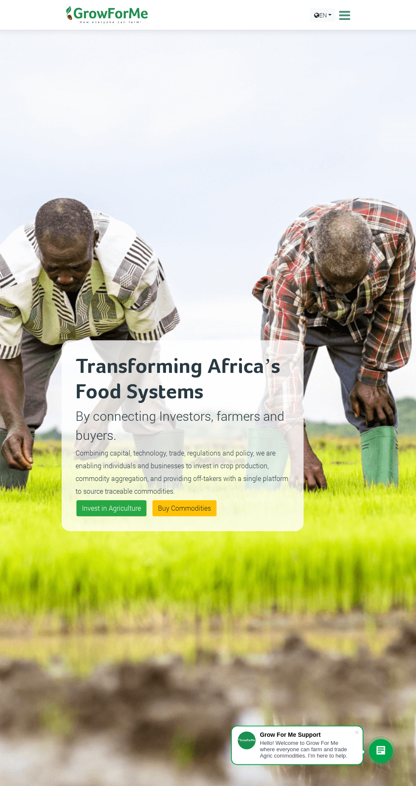
click at [342, 19] on icon at bounding box center [343, 15] width 13 height 13
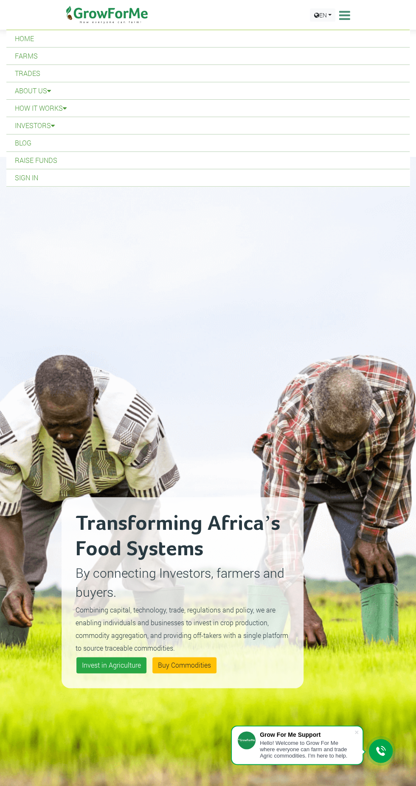
click at [45, 89] on link "About Us" at bounding box center [207, 90] width 403 height 17
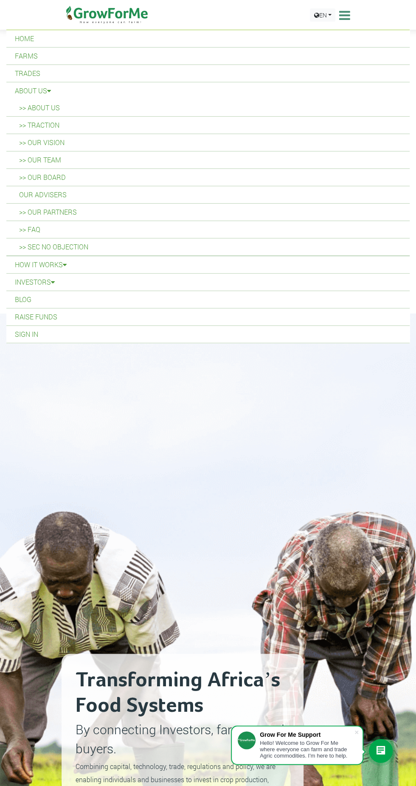
click at [7, 60] on link "Farms" at bounding box center [207, 56] width 403 height 17
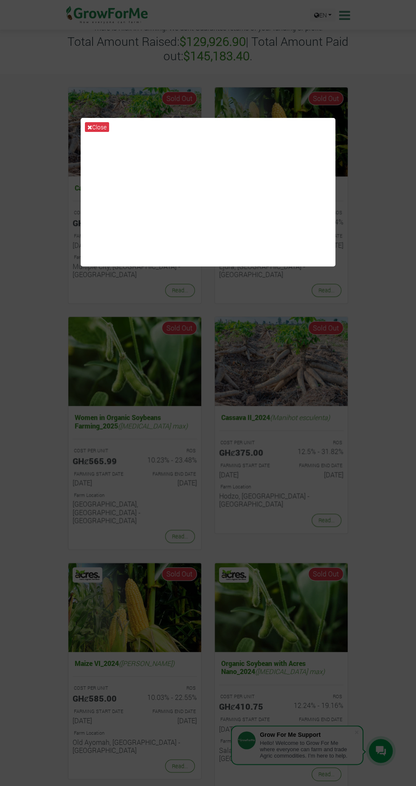
scroll to position [48, 0]
click at [89, 130] on icon at bounding box center [89, 127] width 5 height 6
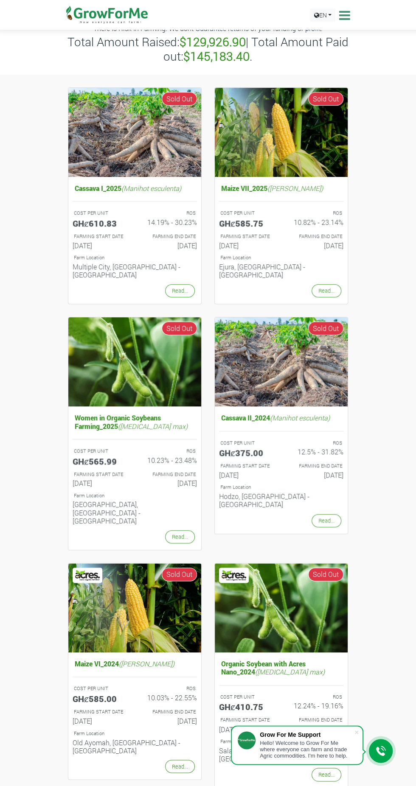
scroll to position [0, 0]
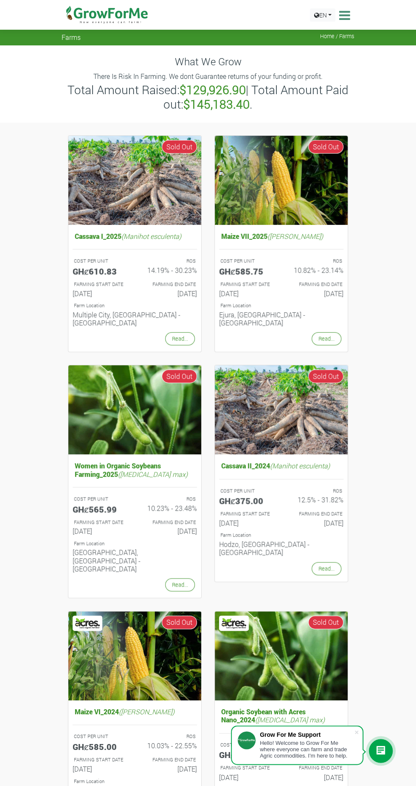
click at [175, 339] on link "Read..." at bounding box center [180, 338] width 30 height 13
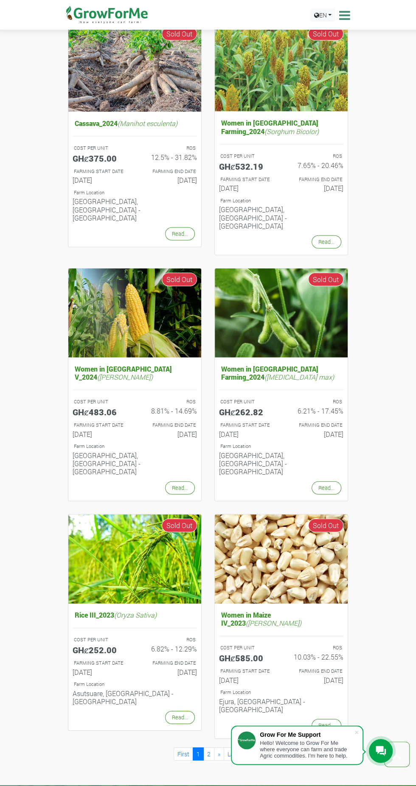
scroll to position [855, 0]
